Goal: Task Accomplishment & Management: Use online tool/utility

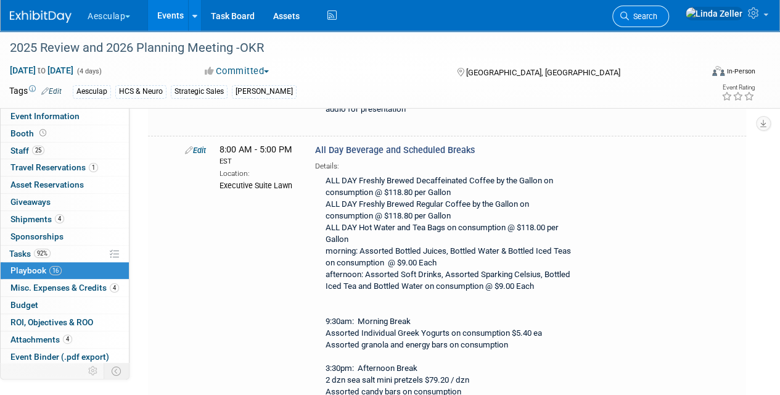
click at [658, 19] on span "Search" at bounding box center [643, 16] width 28 height 9
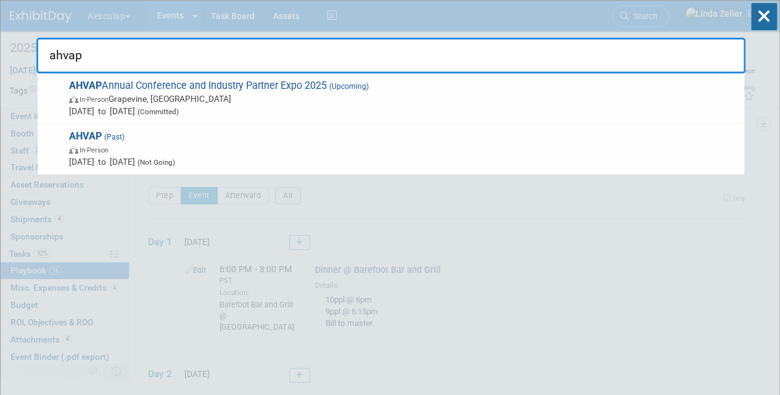
type input "ahvap"
click at [417, 28] on div "ahvap AHVAP Annual Conference and Industry Partner Expo 2025 (Upcoming) In-Pers…" at bounding box center [390, 37] width 709 height 73
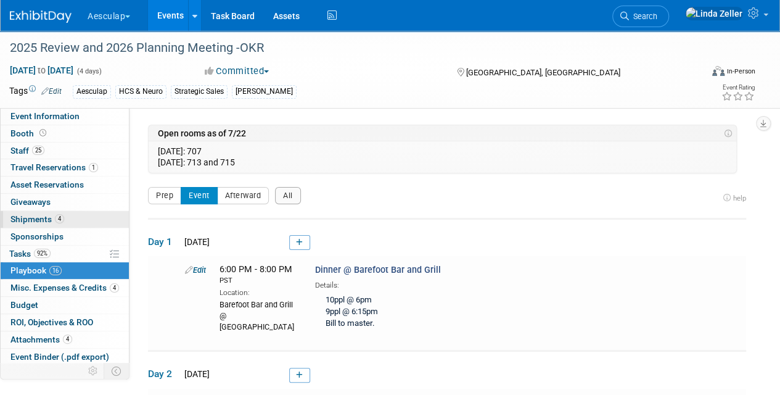
click at [33, 221] on span "Shipments 4" at bounding box center [37, 219] width 54 height 10
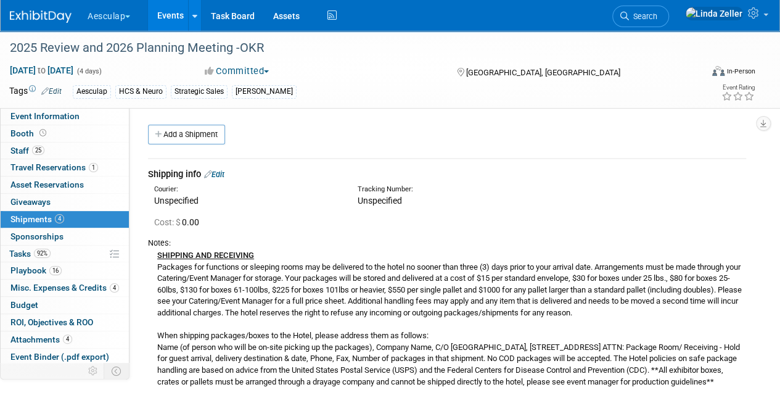
click at [186, 296] on div "SHIPPING AND RECEIVING Packages for functions or sleeping rooms may be delivere…" at bounding box center [447, 318] width 598 height 139
click at [658, 12] on span "Search" at bounding box center [643, 16] width 28 height 9
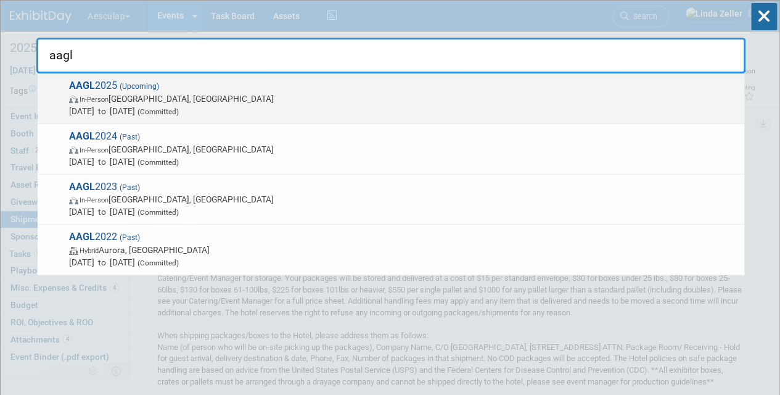
type input "aagl"
click at [117, 95] on span "In-Person Vancouver, Canada" at bounding box center [403, 99] width 669 height 12
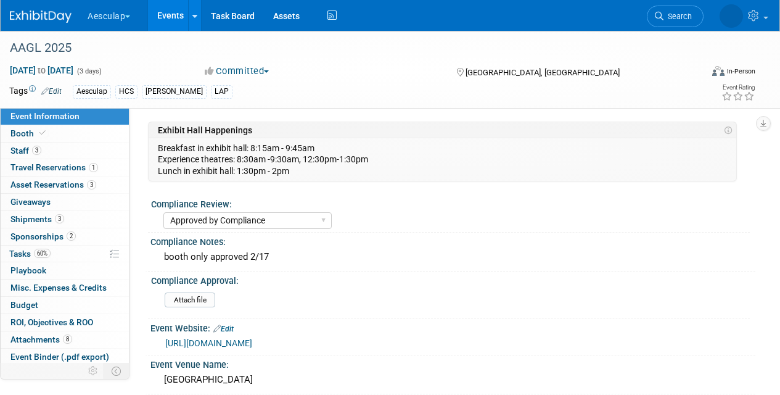
select select "Approved by Compliance"
select select "HCS"
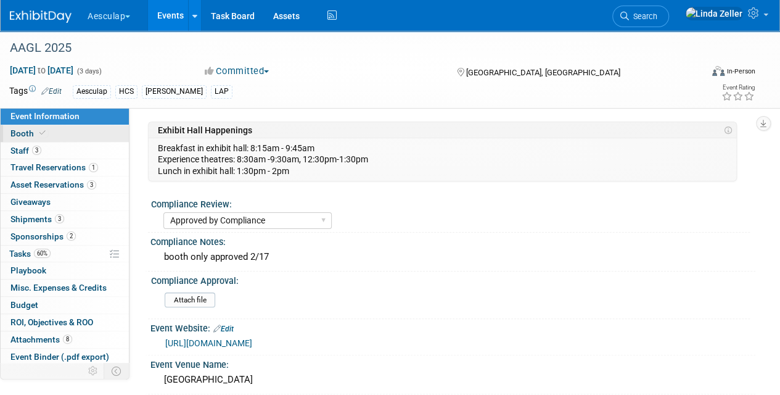
click at [23, 137] on span "Booth" at bounding box center [29, 133] width 38 height 10
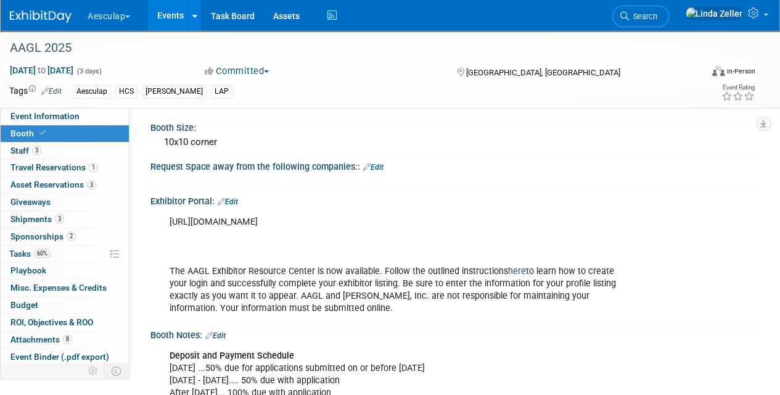
scroll to position [123, 0]
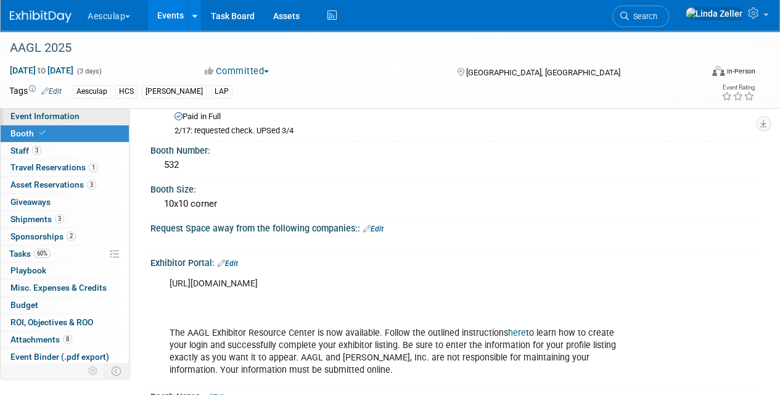
click at [20, 120] on span "Event Information" at bounding box center [44, 116] width 69 height 10
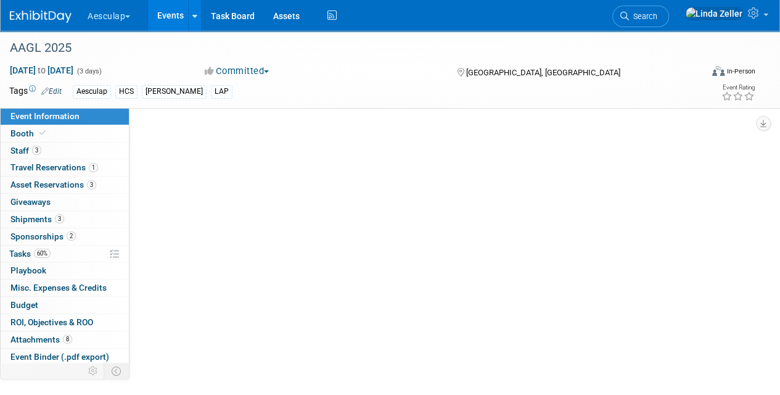
scroll to position [0, 0]
select select "Approved by Compliance"
select select "HCS"
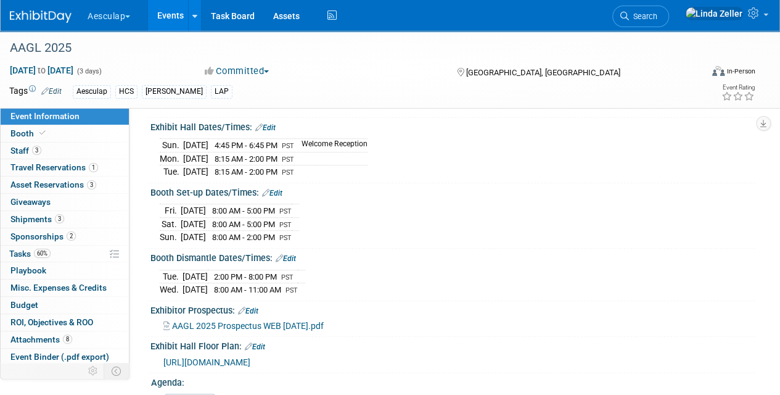
scroll to position [432, 0]
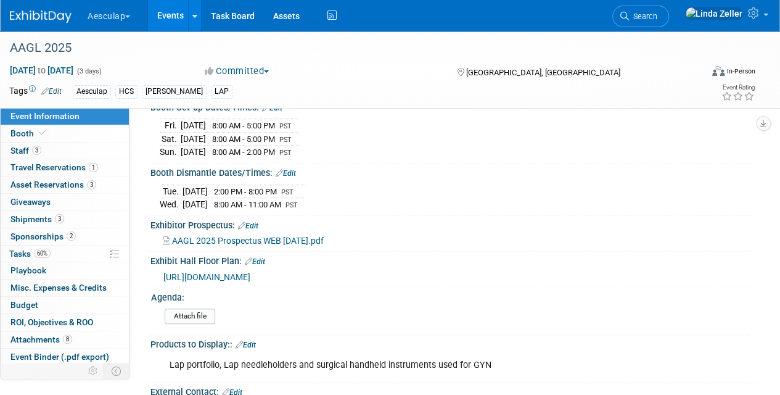
click at [210, 272] on span "https://events.jspargo.com/aagl25/Public/EventMap.aspx?shMode=E&ID=115190" at bounding box center [206, 277] width 87 height 10
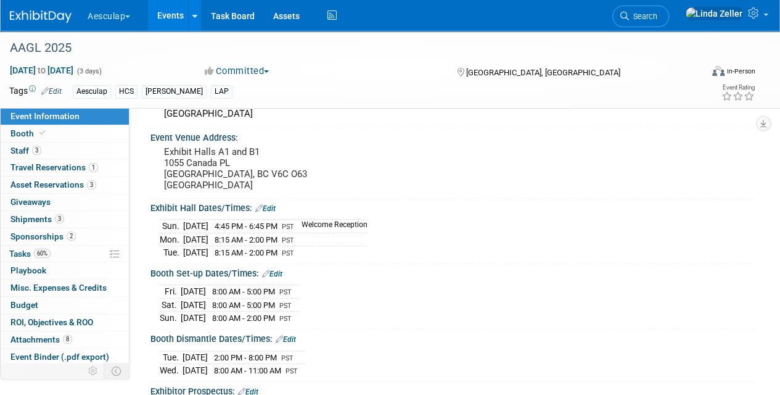
scroll to position [247, 0]
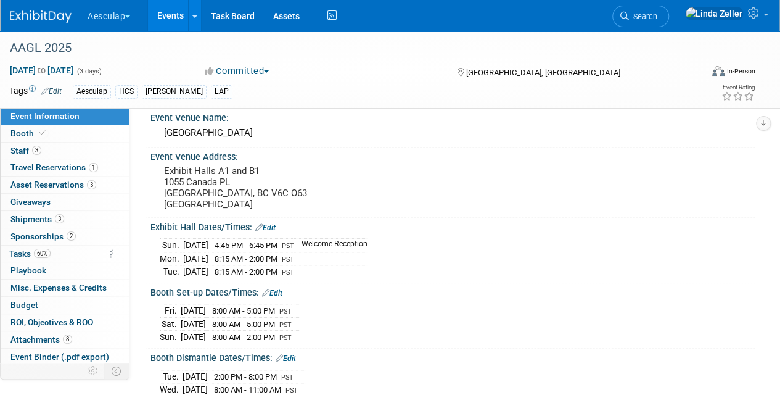
click at [62, 118] on span "Event Information" at bounding box center [44, 116] width 69 height 10
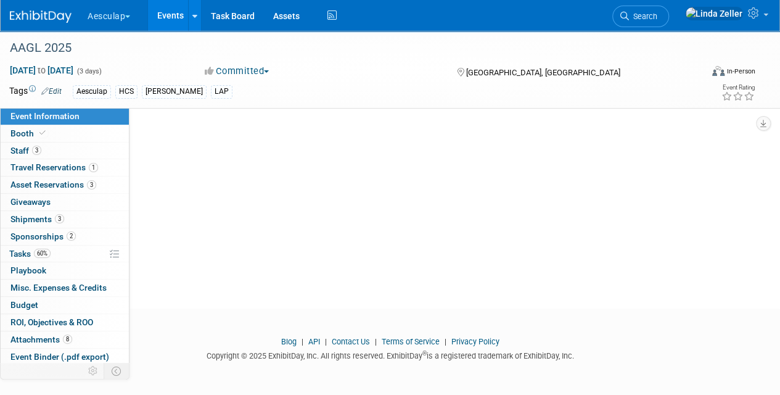
scroll to position [0, 0]
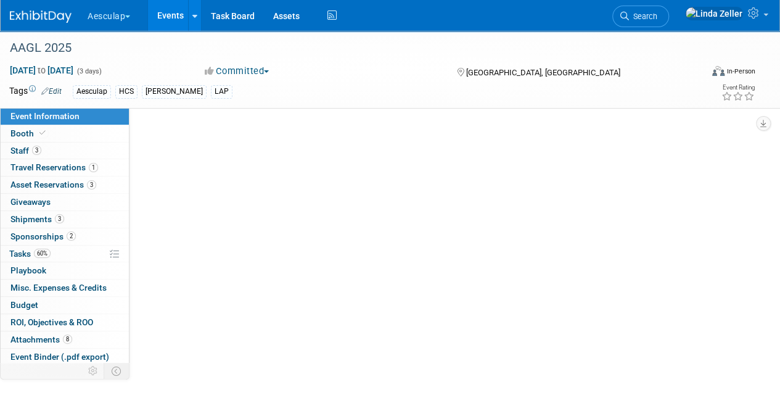
select select "Approved by Compliance"
select select "HCS"
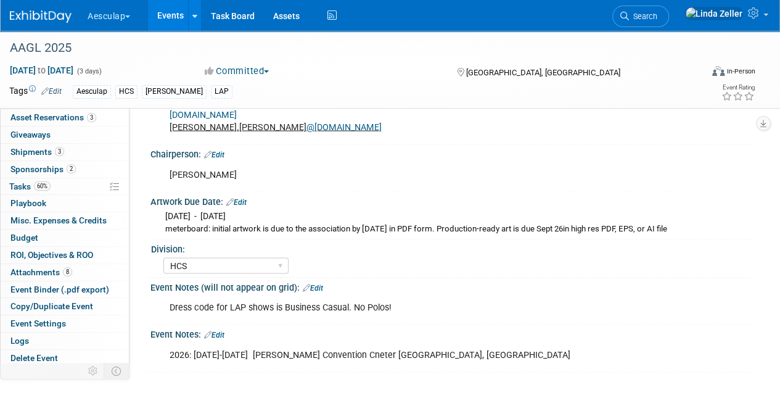
scroll to position [1111, 0]
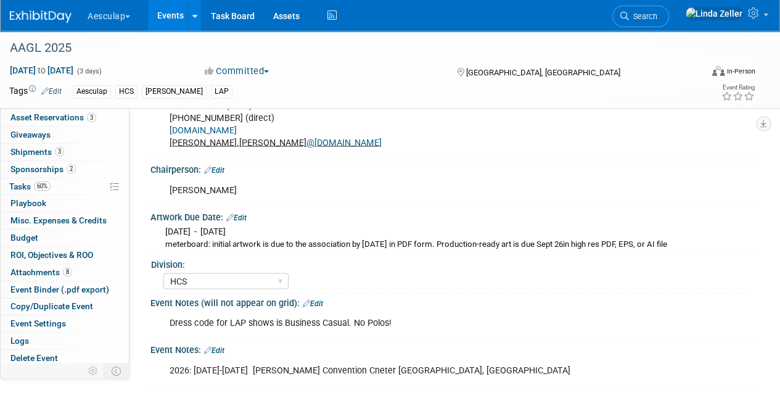
drag, startPoint x: 167, startPoint y: 233, endPoint x: 676, endPoint y: 233, distance: 509.0
click at [676, 238] on div "meterboard: initial artwork is due to the association by Sept 19 in PDF form. P…" at bounding box center [455, 244] width 581 height 12
copy div "meterboard: initial artwork is due to the association by Sept 19 in PDF form. P…"
click at [658, 19] on span "Search" at bounding box center [643, 16] width 28 height 9
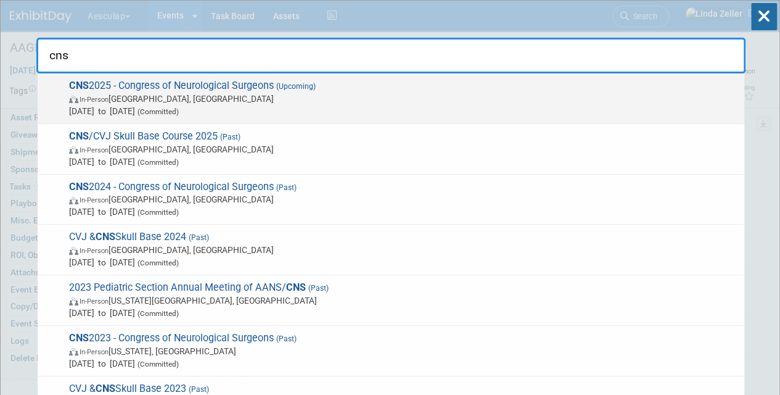
type input "cns"
click at [158, 94] on span "In-Person Los Angeles, CA" at bounding box center [403, 99] width 669 height 12
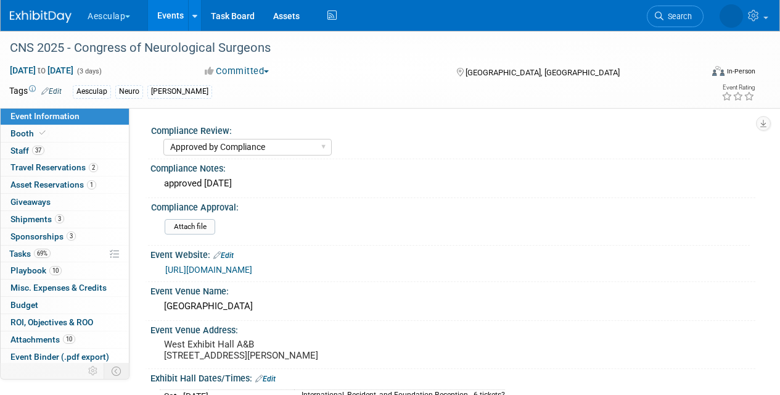
select select "Approved by Compliance"
select select "Neuro"
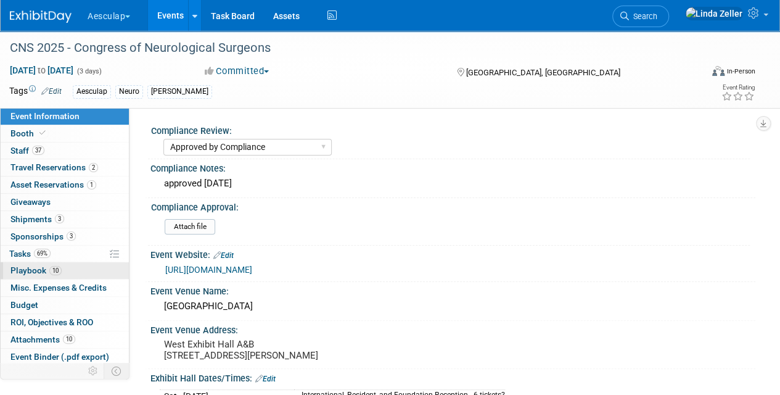
click at [20, 265] on span "Playbook 10" at bounding box center [35, 270] width 51 height 10
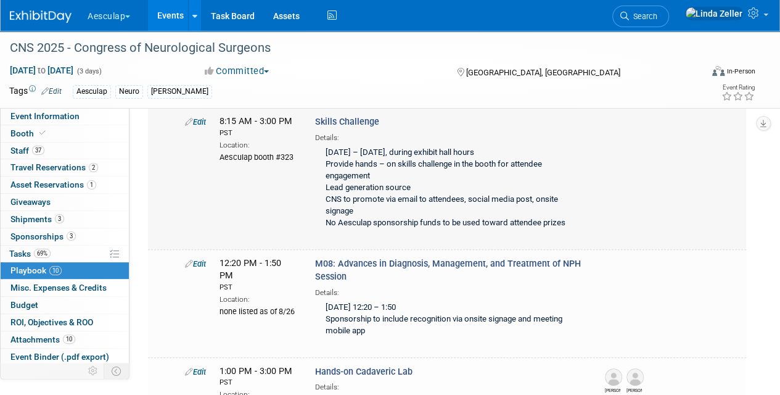
scroll to position [185, 0]
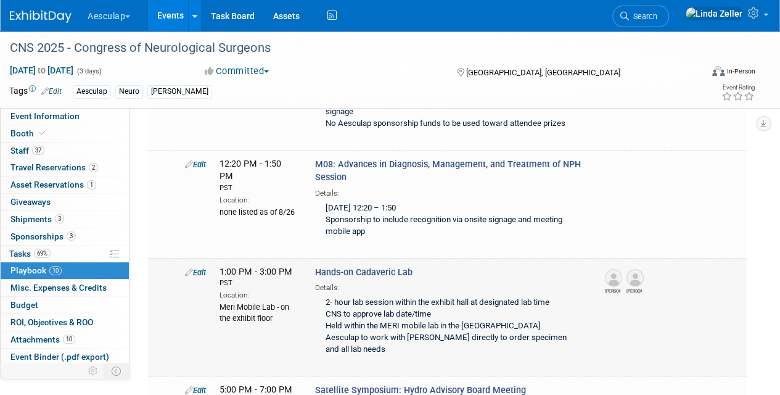
click at [201, 270] on link "Edit" at bounding box center [195, 272] width 21 height 9
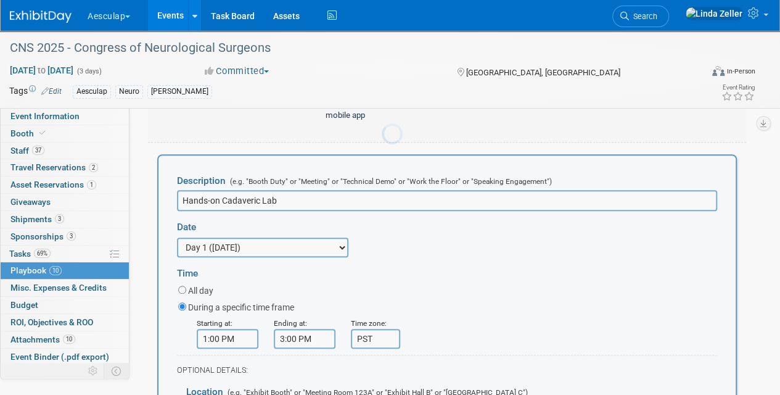
scroll to position [0, 0]
paste input "Experience Robotic Exoscopy Hands-On Cadaver Session"
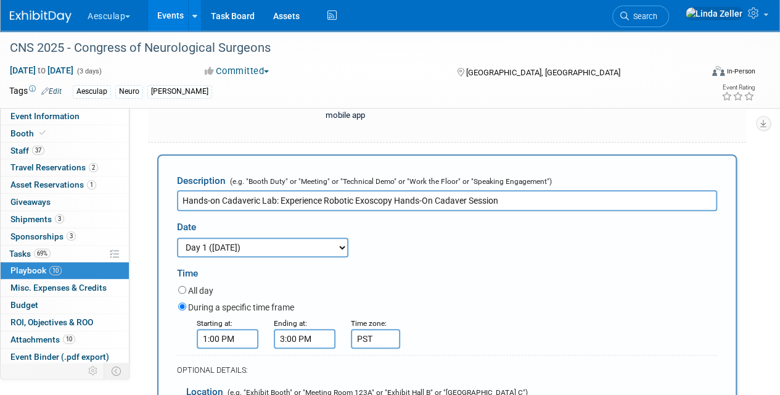
drag, startPoint x: 280, startPoint y: 194, endPoint x: 162, endPoint y: 191, distance: 117.9
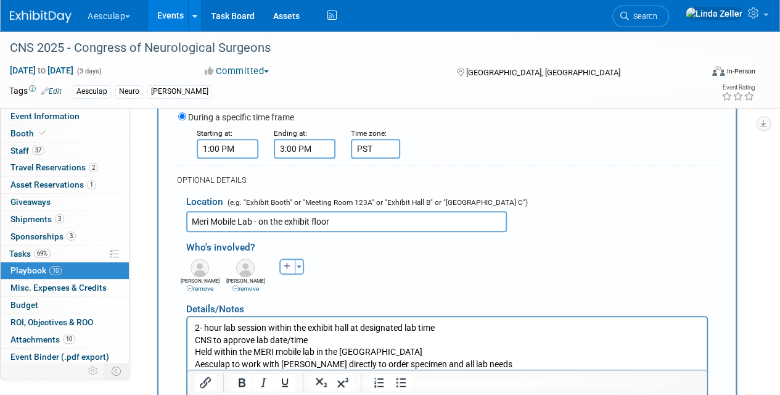
scroll to position [547, 0]
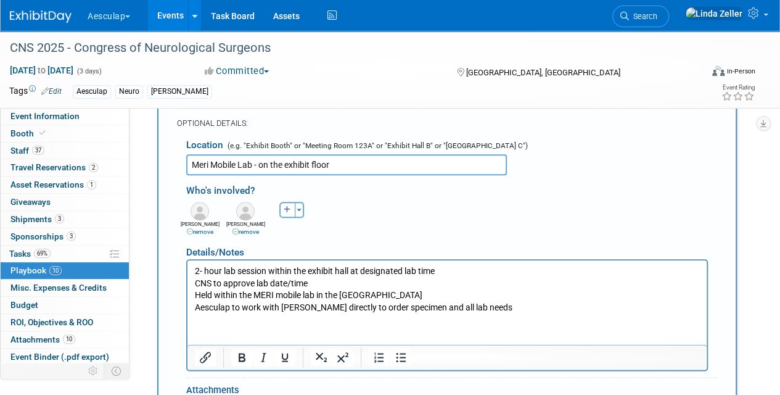
type input "Experience Robotic Exoscopy Hands-On Cadaver Session"
click at [195, 271] on p "2- hour lab session within the exhibit hall at designated lab time CNS to appro…" at bounding box center [447, 289] width 505 height 48
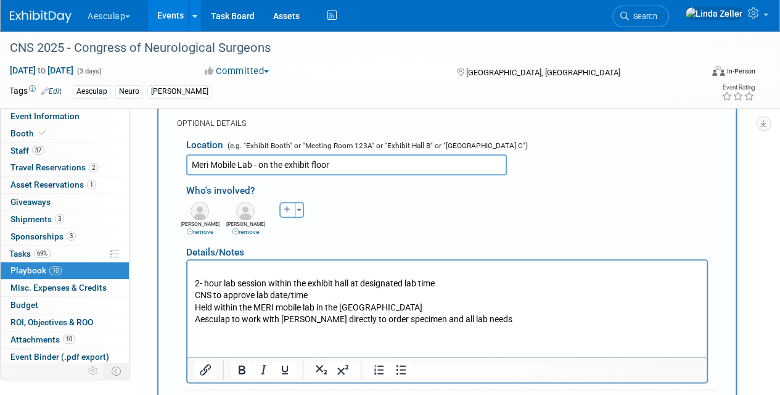
paste body "Rich Text Area. Press ALT-0 for help."
click at [291, 270] on p "Hands-on Cadaveric Lab:" at bounding box center [447, 271] width 505 height 12
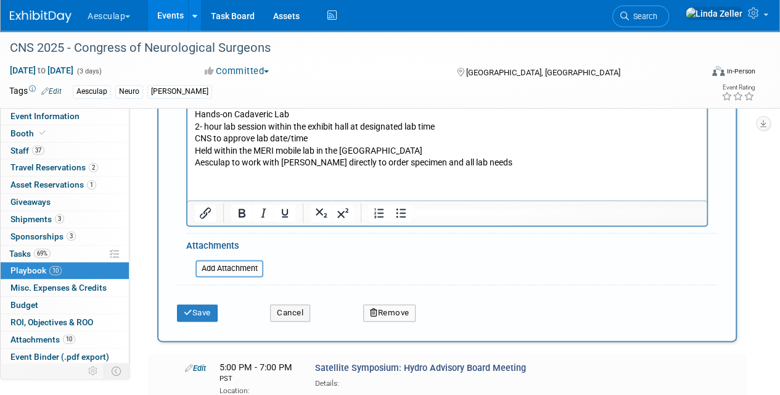
scroll to position [732, 0]
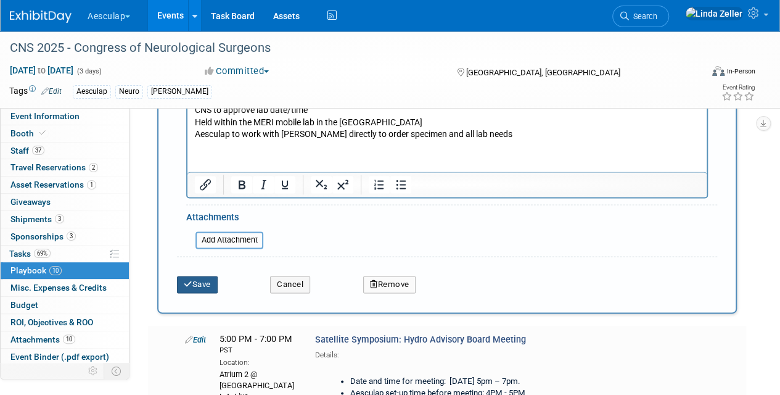
click at [204, 279] on button "Save" at bounding box center [197, 284] width 41 height 17
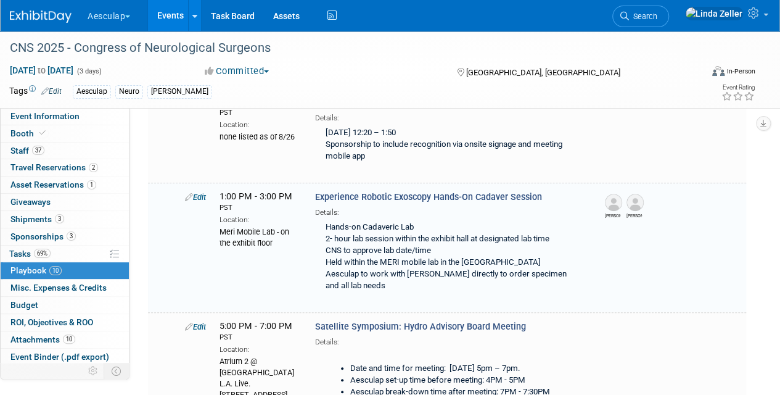
scroll to position [286, 0]
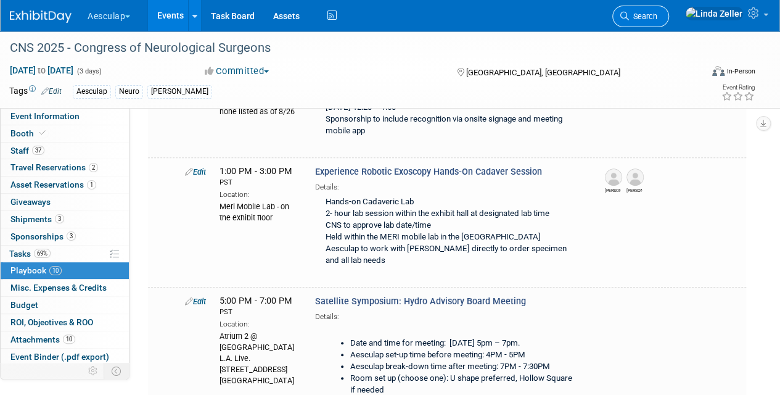
click at [658, 17] on span "Search" at bounding box center [643, 16] width 28 height 9
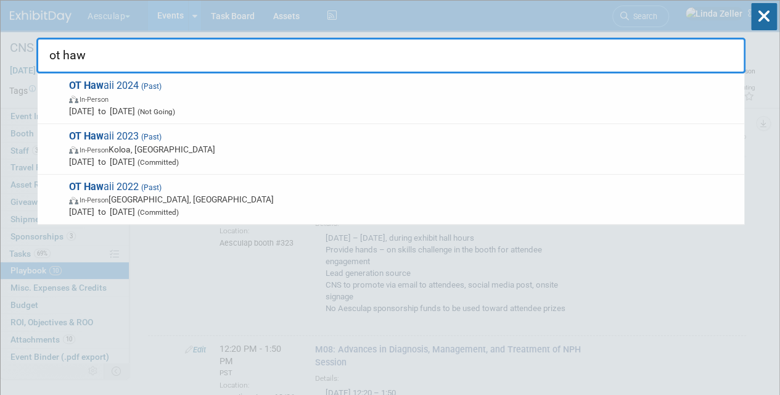
type input "ot haw"
